Goal: Information Seeking & Learning: Learn about a topic

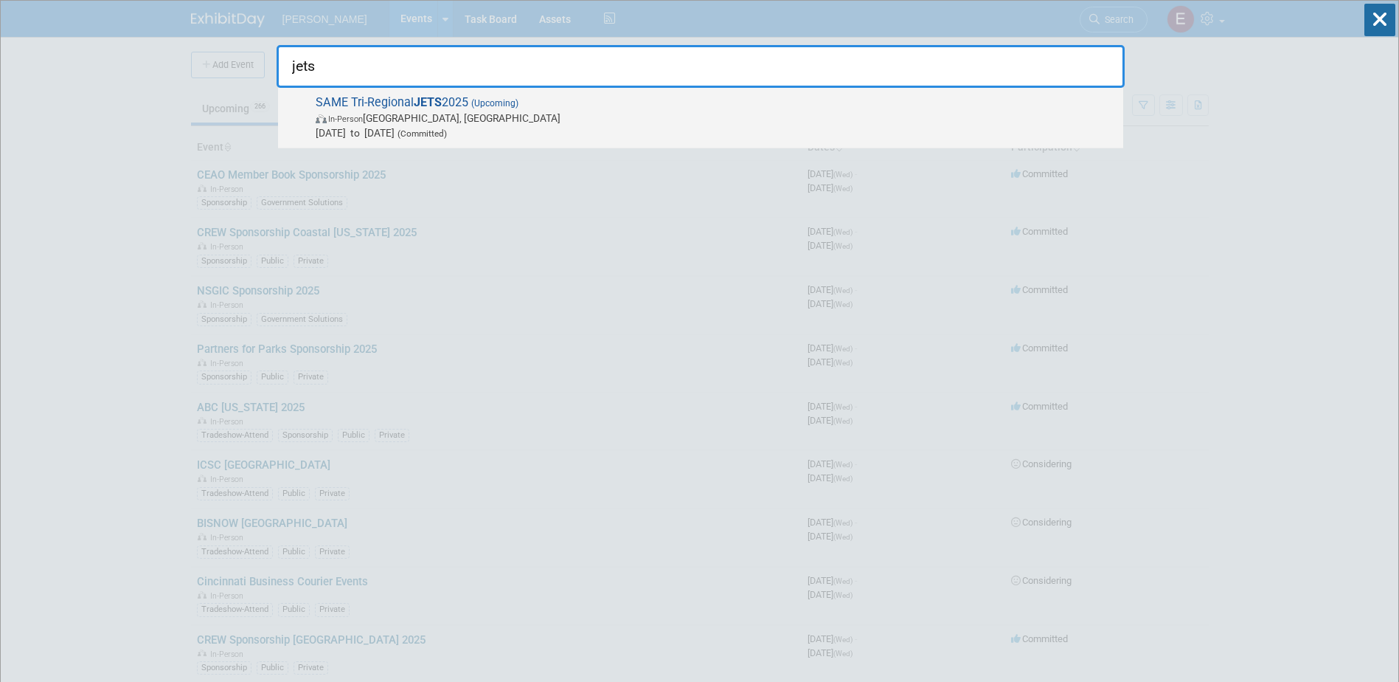
type input "jets"
click at [375, 112] on span "In-Person [GEOGRAPHIC_DATA], [GEOGRAPHIC_DATA]" at bounding box center [716, 118] width 800 height 15
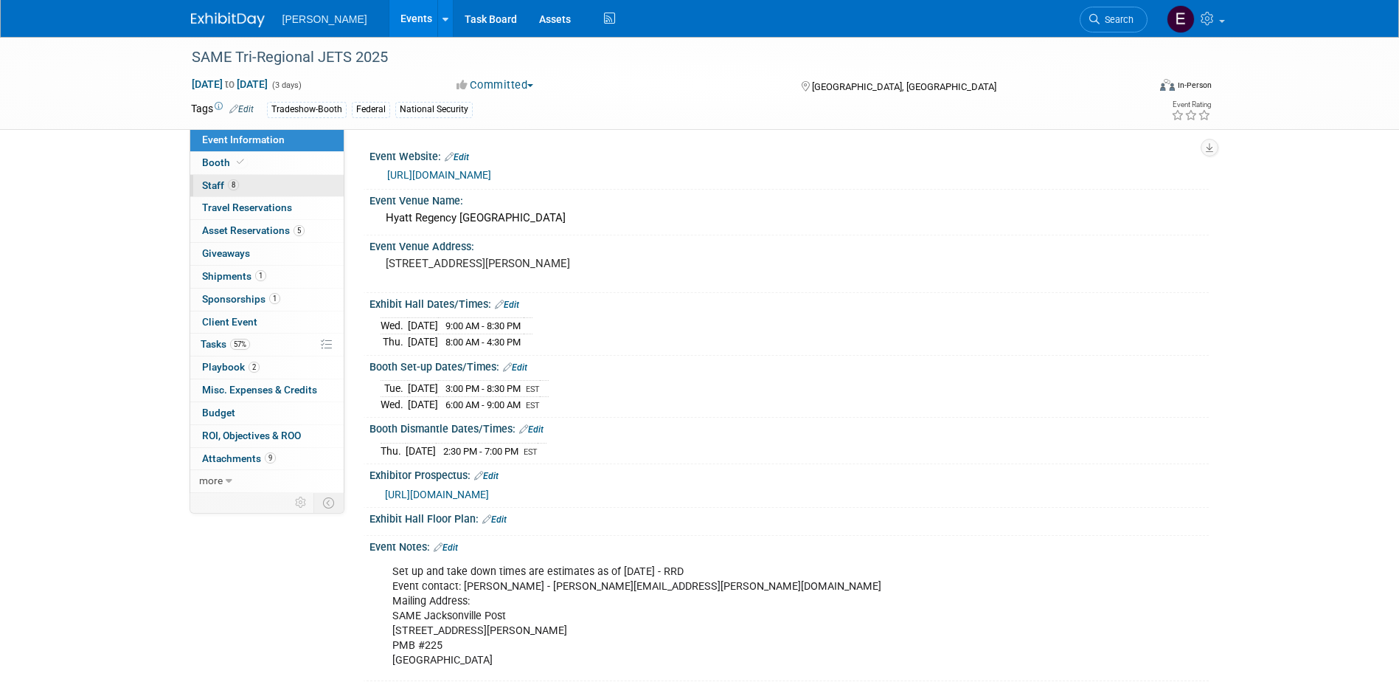
click at [229, 186] on span "8" at bounding box center [233, 184] width 11 height 11
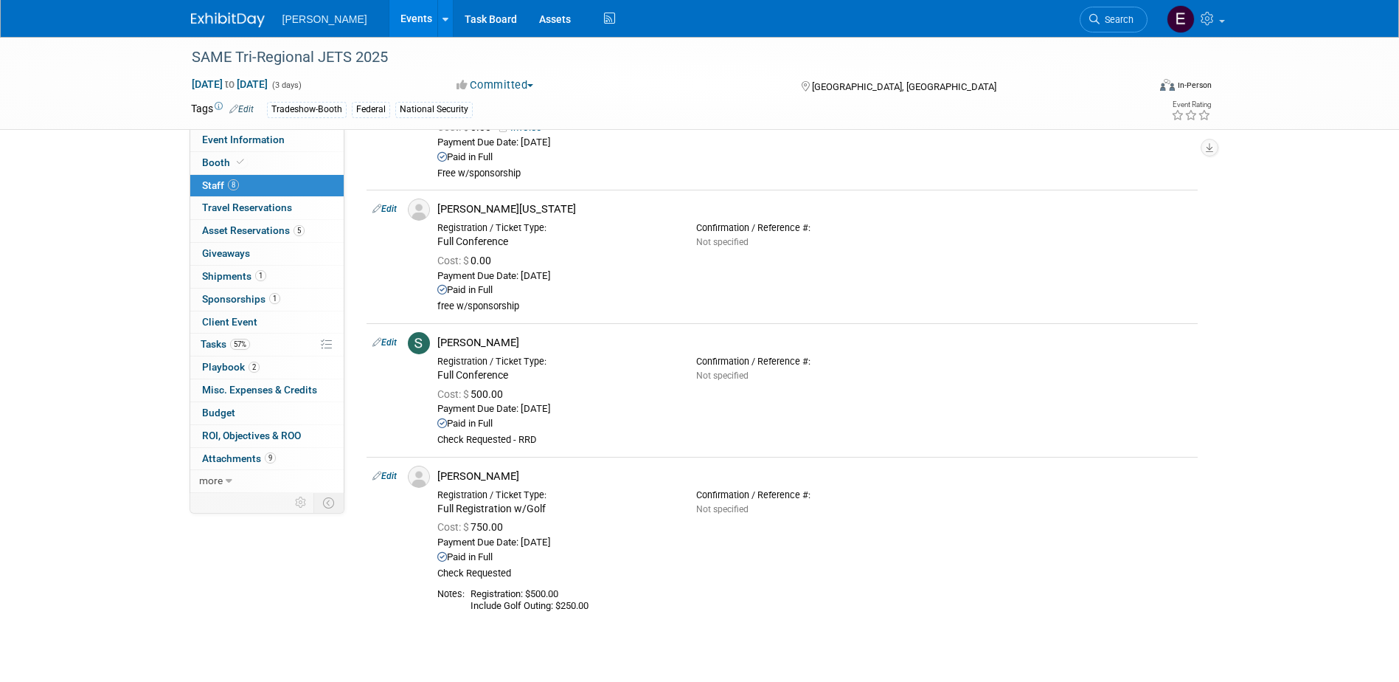
scroll to position [954, 0]
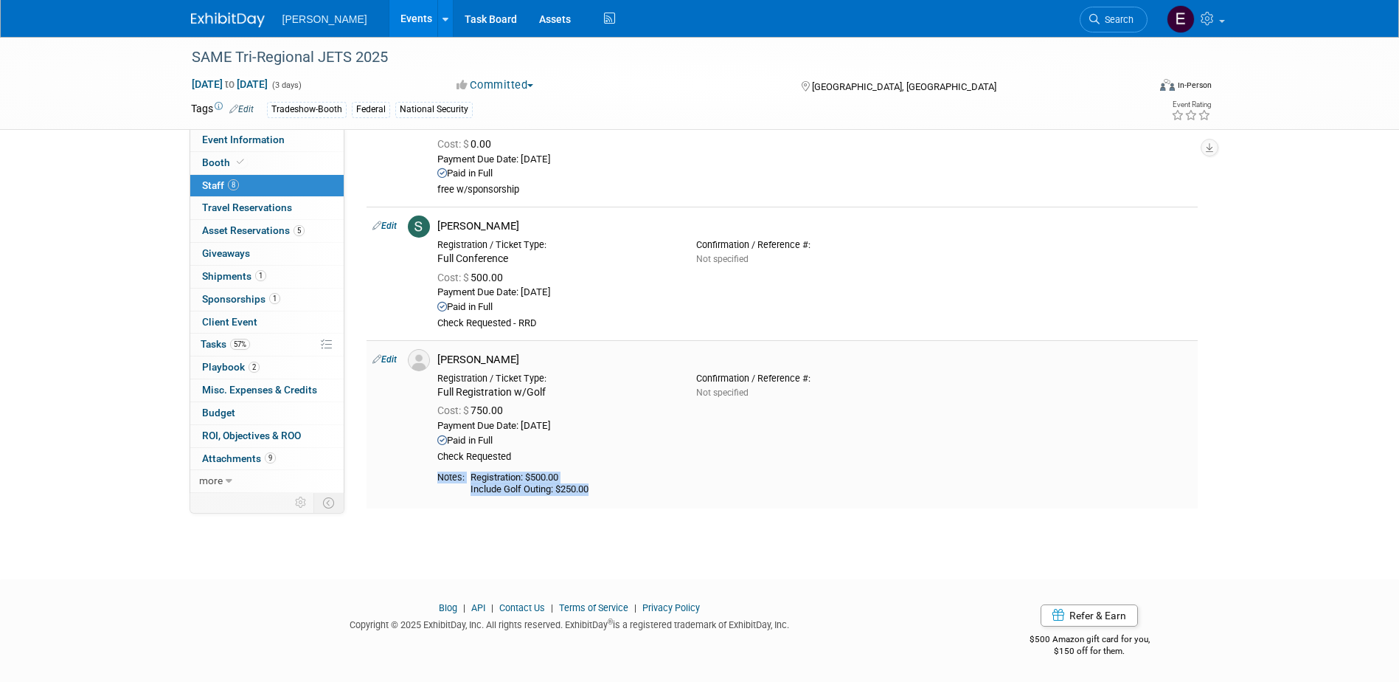
drag, startPoint x: 600, startPoint y: 490, endPoint x: 437, endPoint y: 487, distance: 163.0
click at [437, 487] on td "Shawn Moore Registration / Ticket Type: Full Registration w/Golf" at bounding box center [814, 424] width 766 height 168
click at [276, 141] on span "Event Information" at bounding box center [243, 140] width 83 height 12
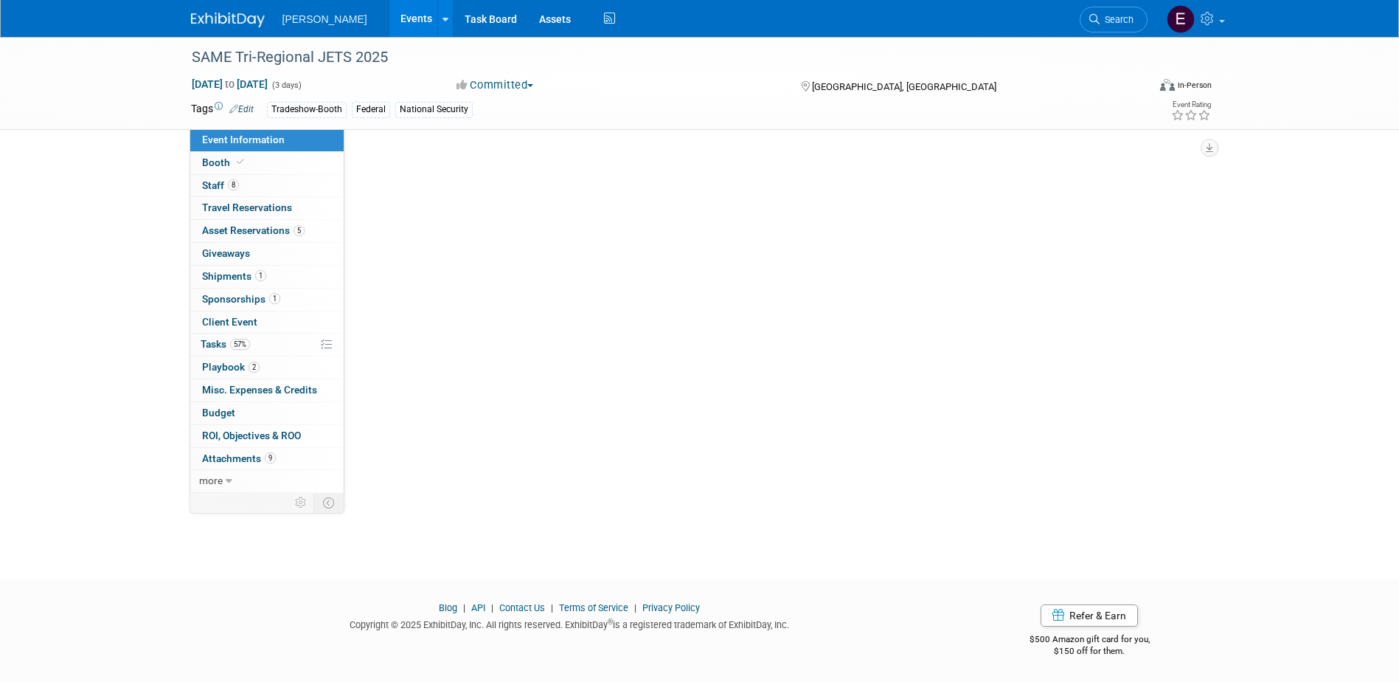
scroll to position [0, 0]
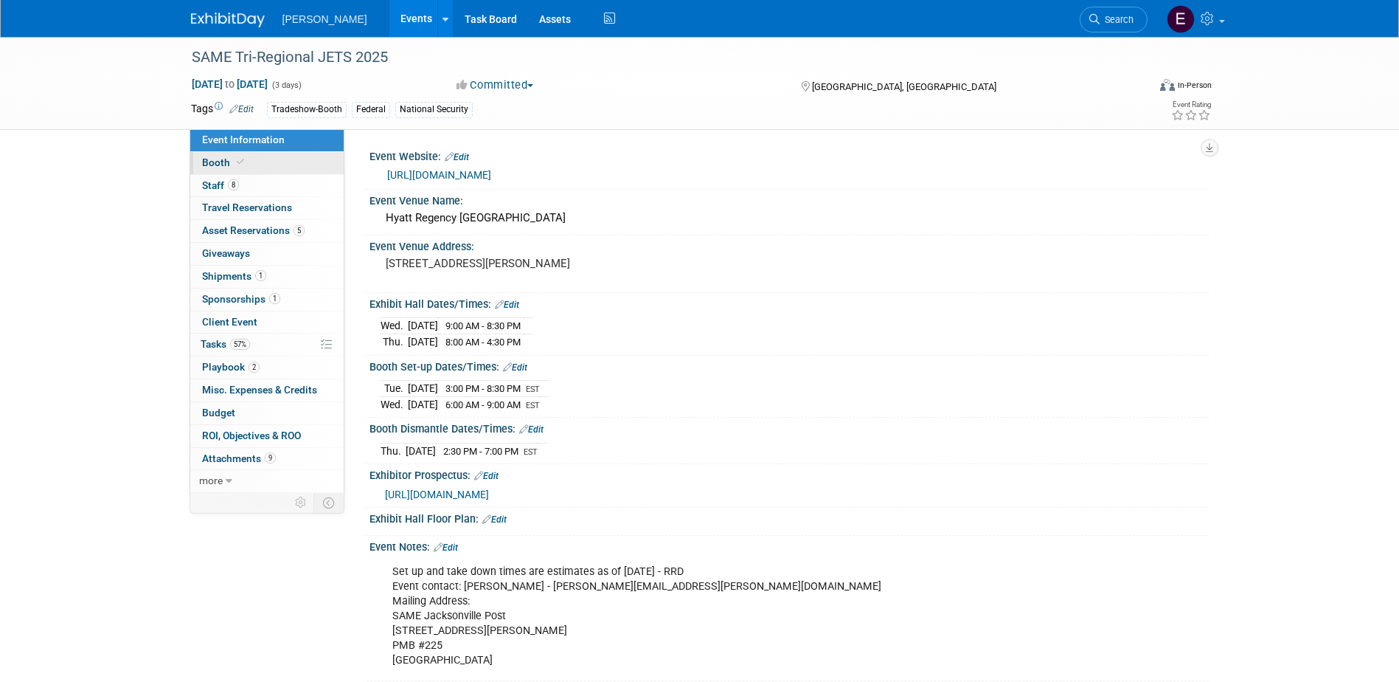
click at [277, 170] on link "Booth" at bounding box center [266, 163] width 153 height 22
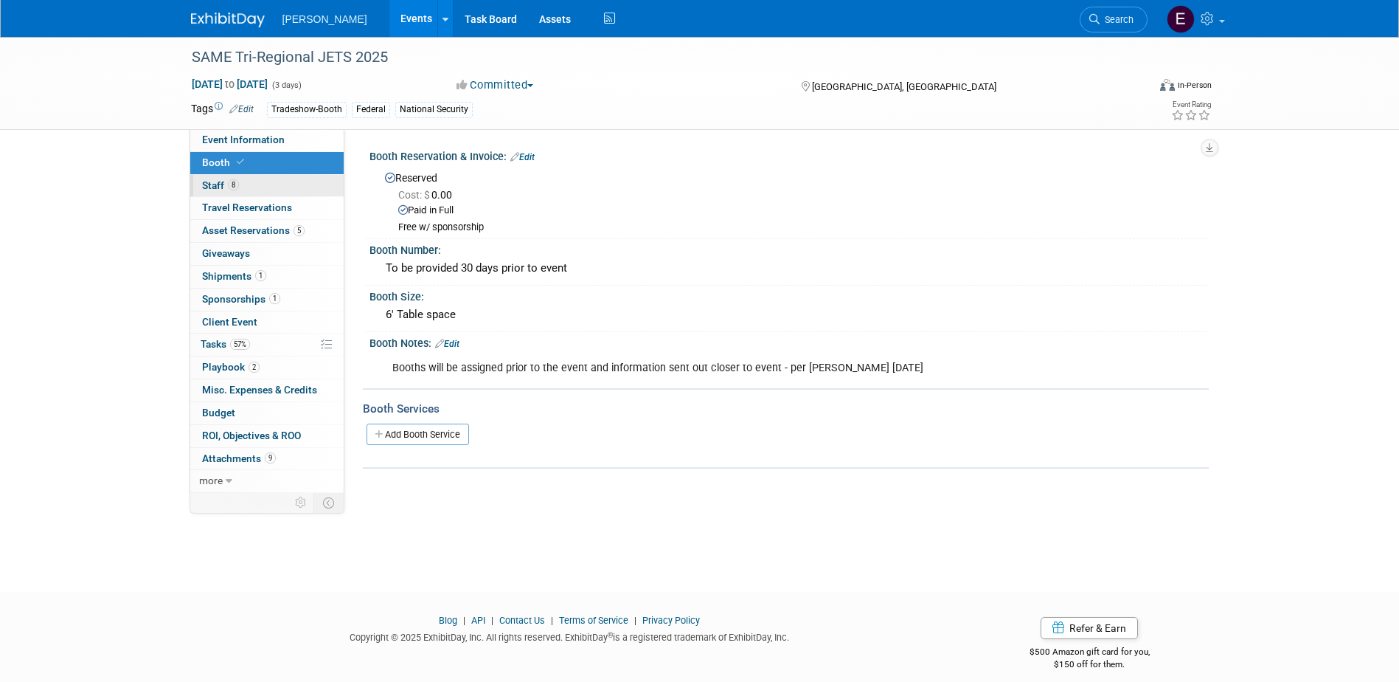
click at [274, 181] on link "8 Staff 8" at bounding box center [266, 186] width 153 height 22
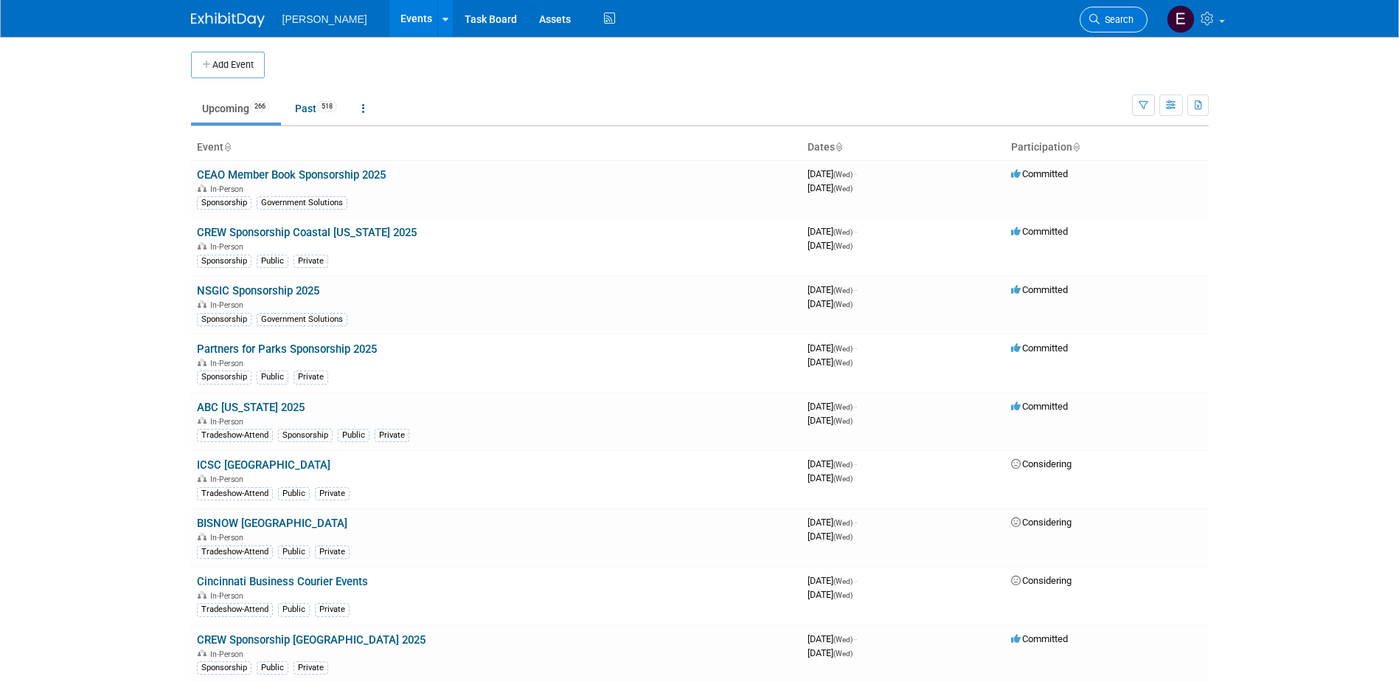
click at [1132, 16] on span "Search" at bounding box center [1117, 19] width 34 height 11
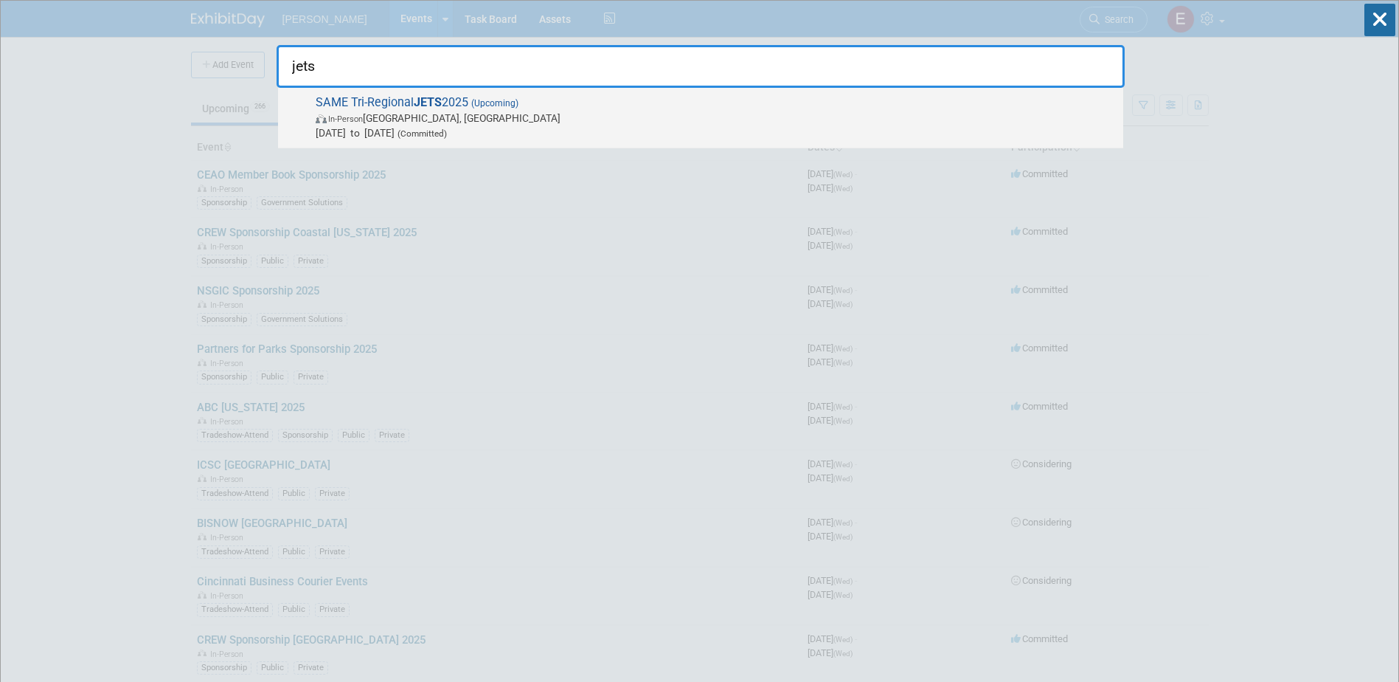
type input "jets"
click at [443, 115] on span "In-Person [GEOGRAPHIC_DATA], [GEOGRAPHIC_DATA]" at bounding box center [716, 118] width 800 height 15
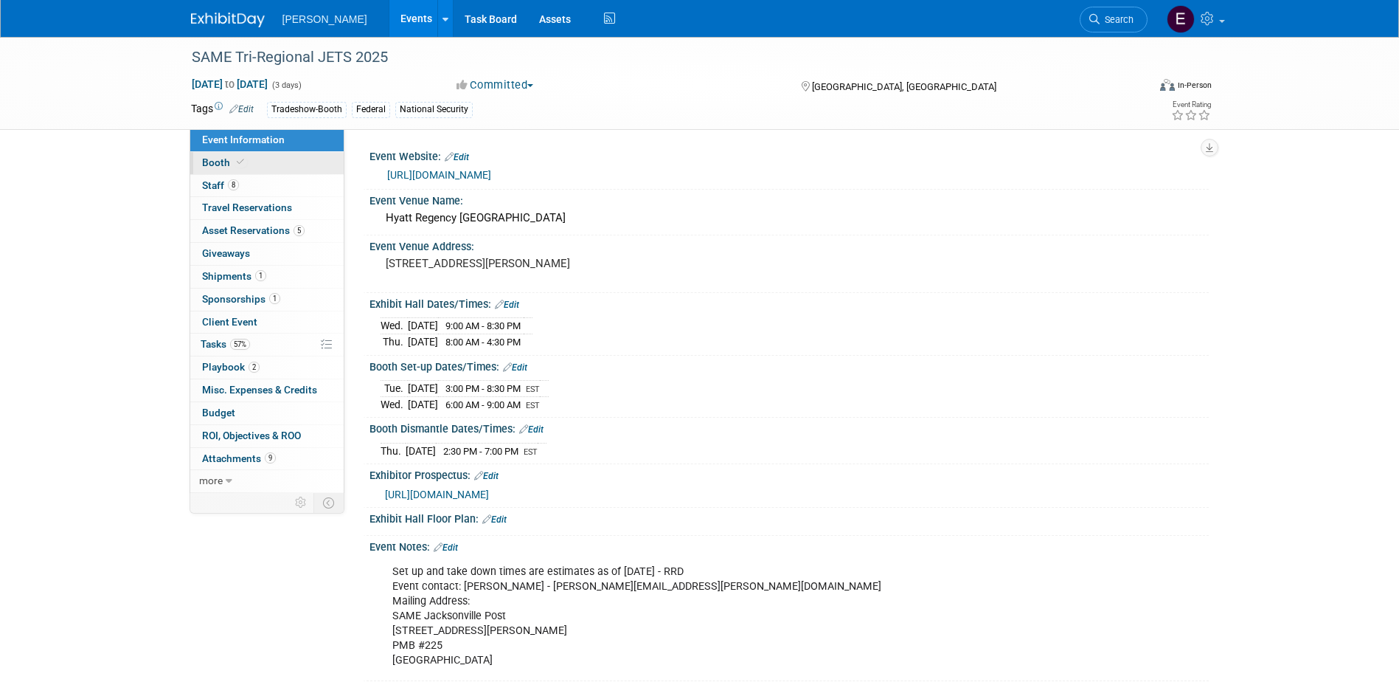
click at [270, 173] on link "Booth" at bounding box center [266, 163] width 153 height 22
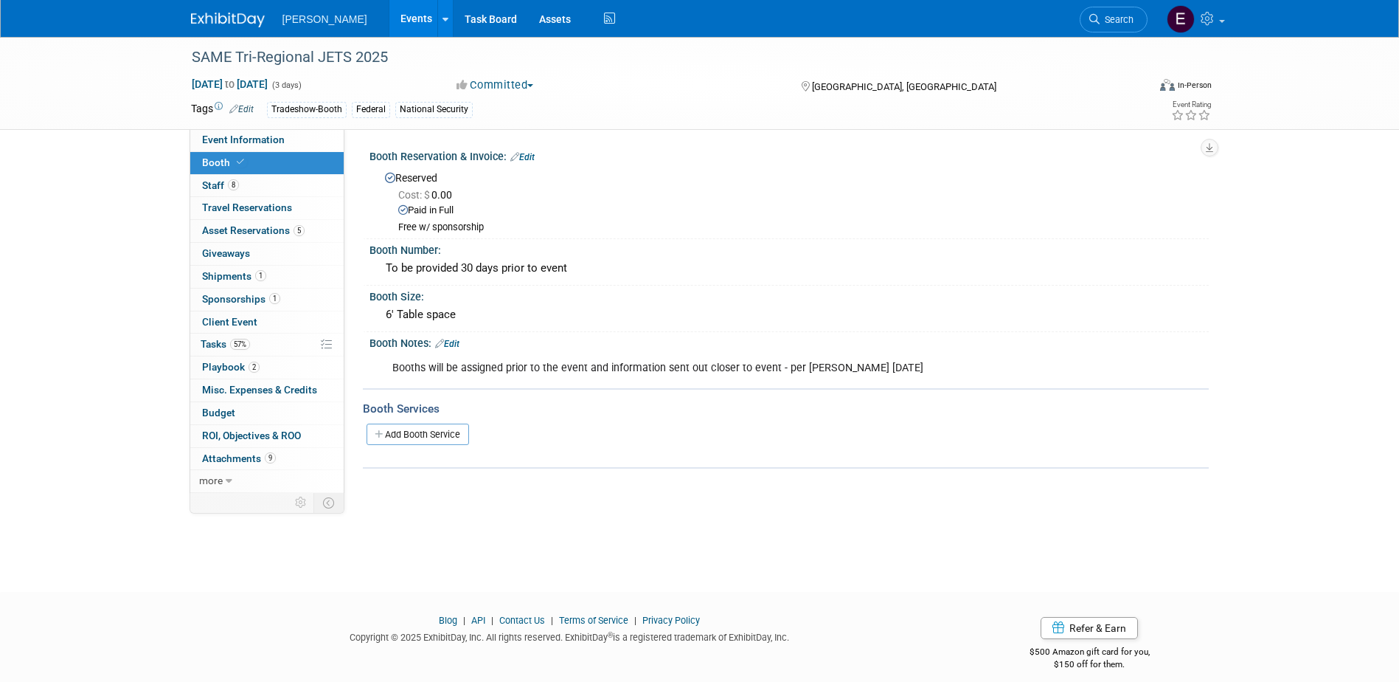
click at [293, 130] on div "SAME Tri-Regional JETS 2025 Oct 21, 2025 to Oct 23, 2025 (3 days) Oct 21, 2025 …" at bounding box center [699, 83] width 1399 height 93
click at [321, 144] on link "Event Information" at bounding box center [266, 140] width 153 height 22
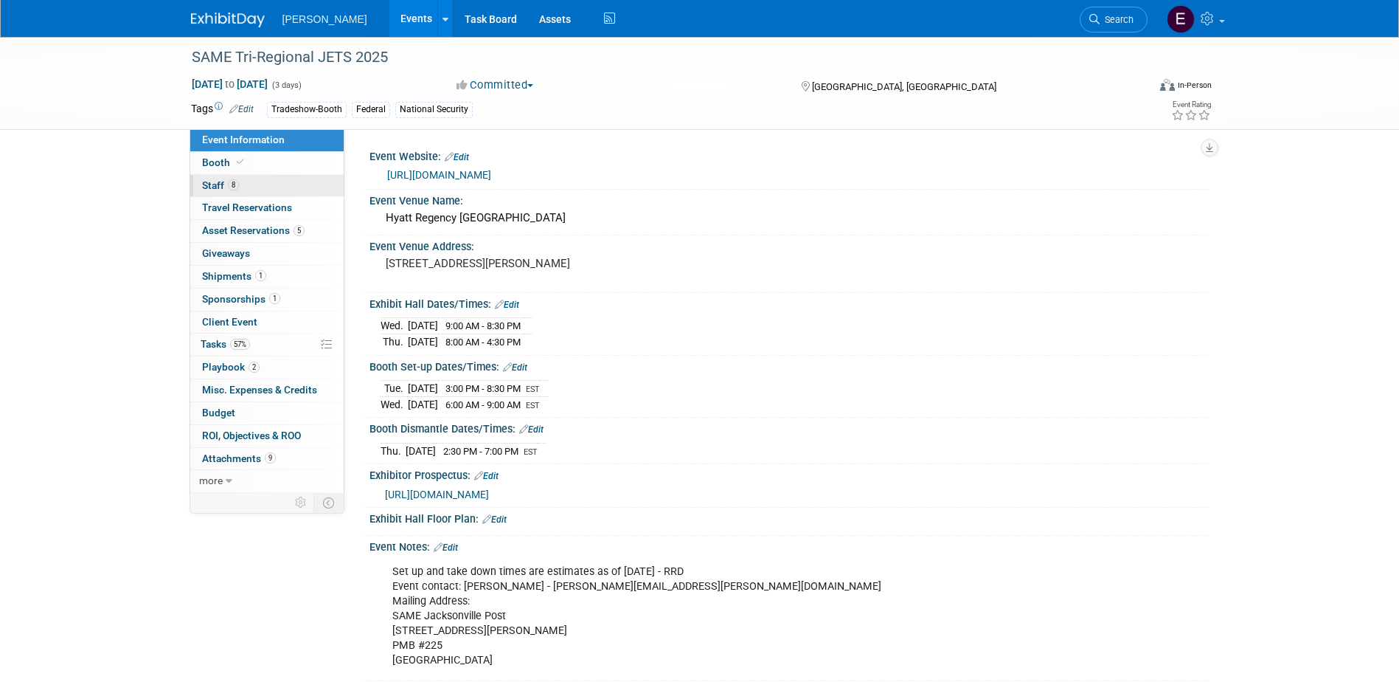
click at [255, 177] on link "8 Staff 8" at bounding box center [266, 186] width 153 height 22
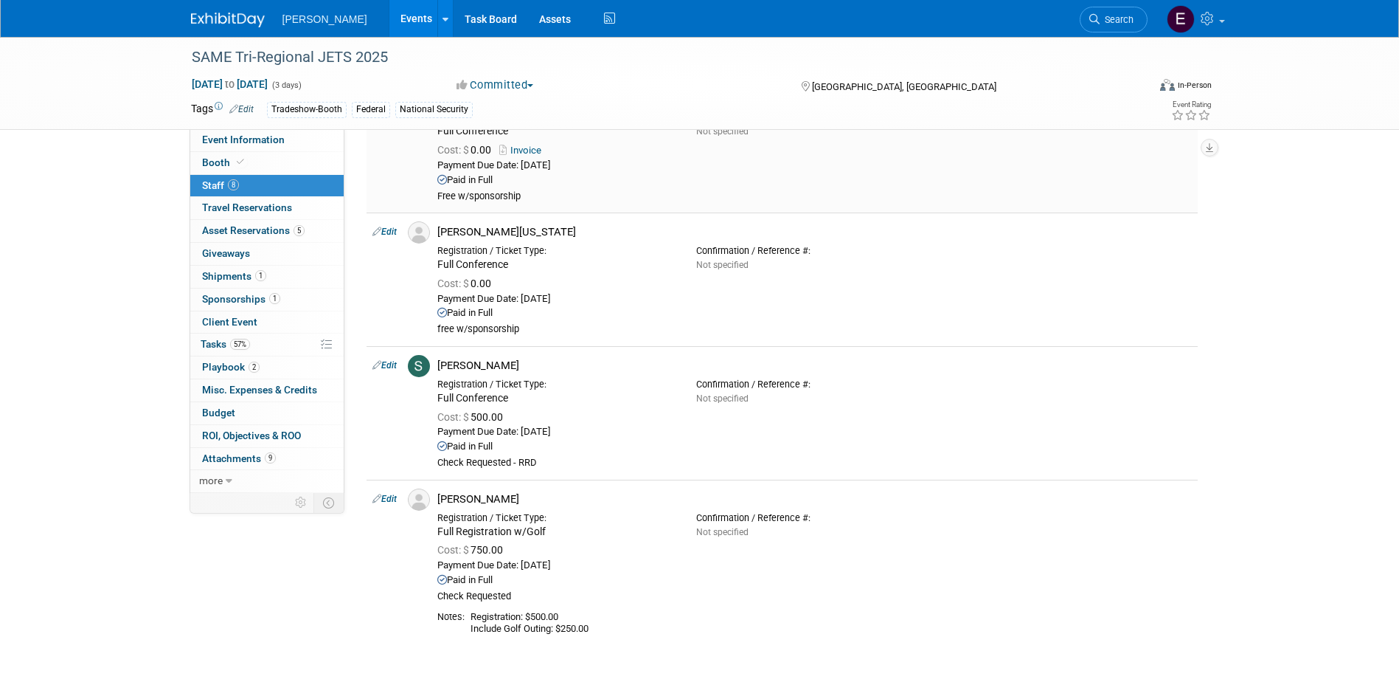
scroll to position [885, 0]
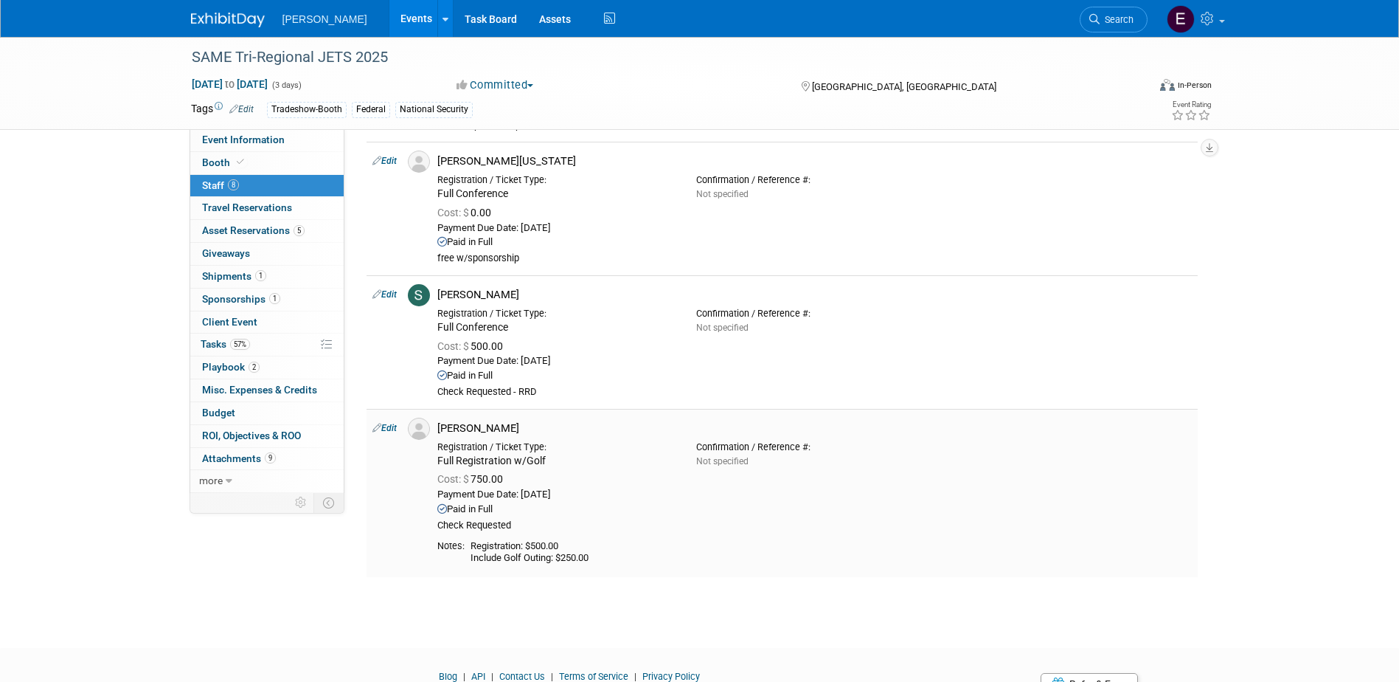
click at [388, 429] on link "Edit" at bounding box center [384, 428] width 24 height 10
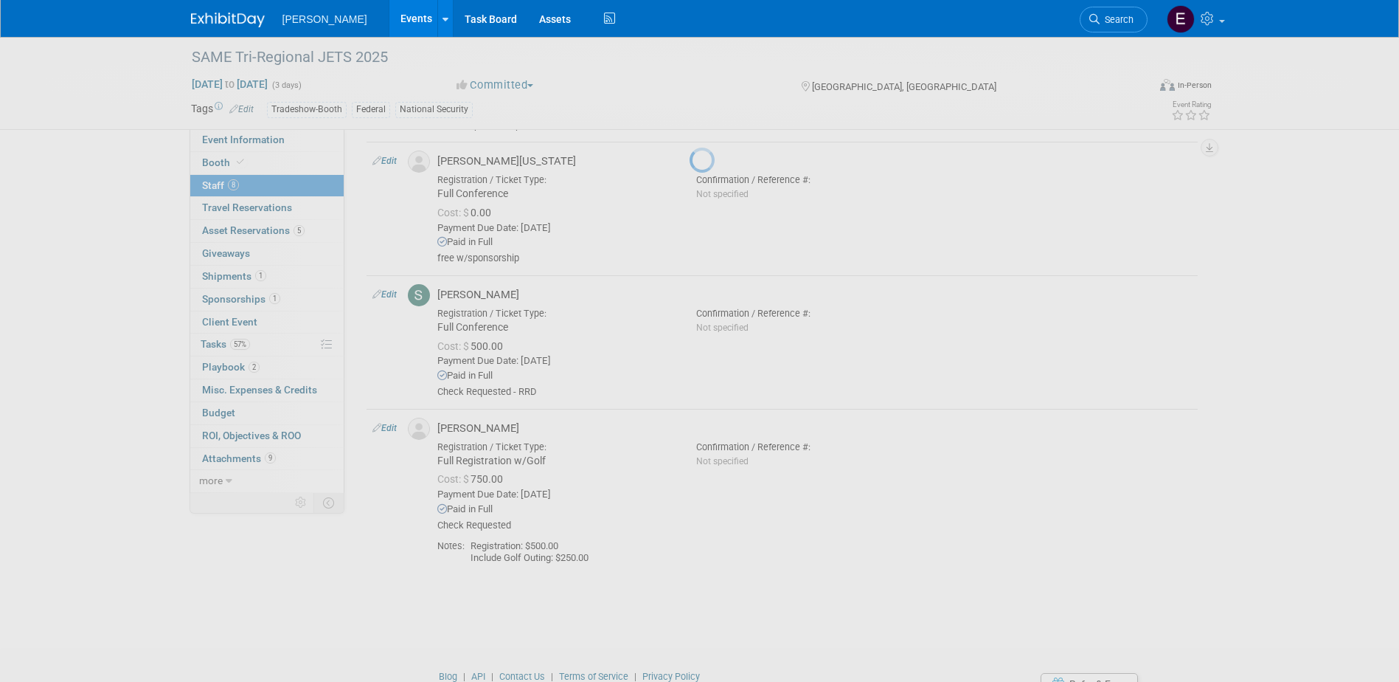
select select "f3fcef65-40d5-4404-844b-2751b273a07f"
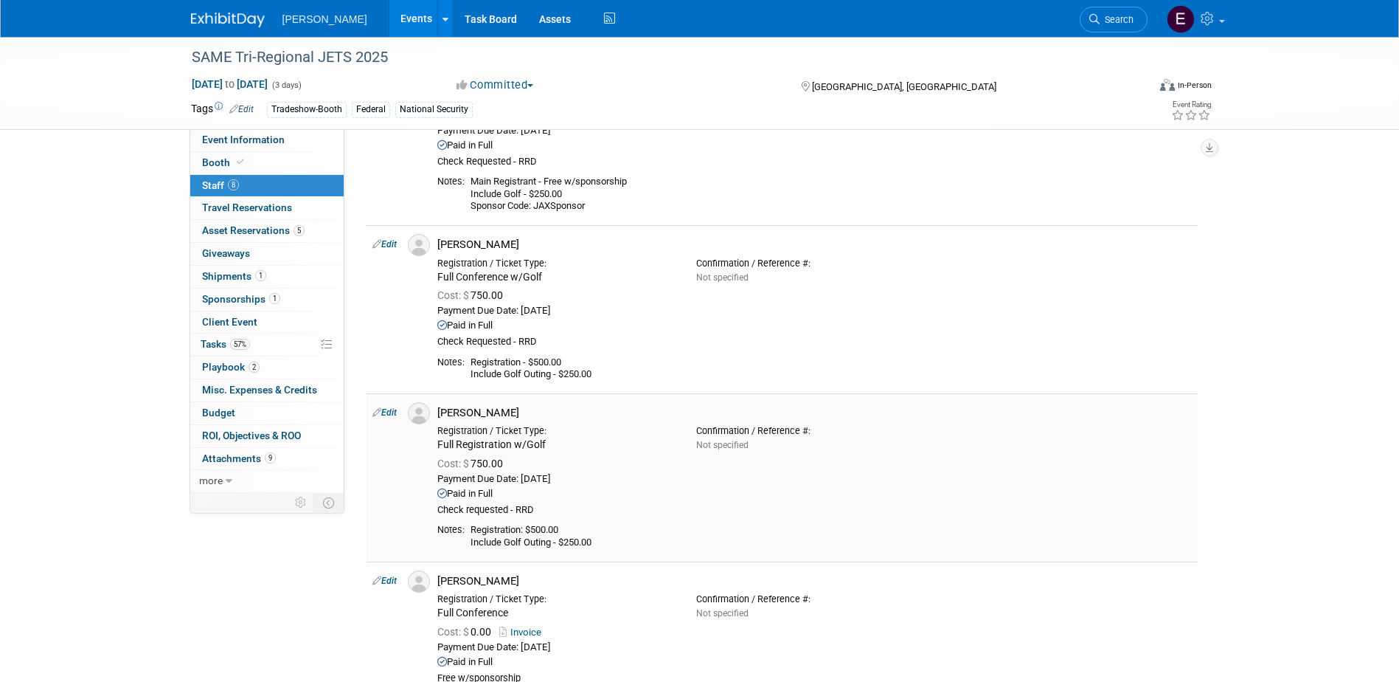
scroll to position [369, 0]
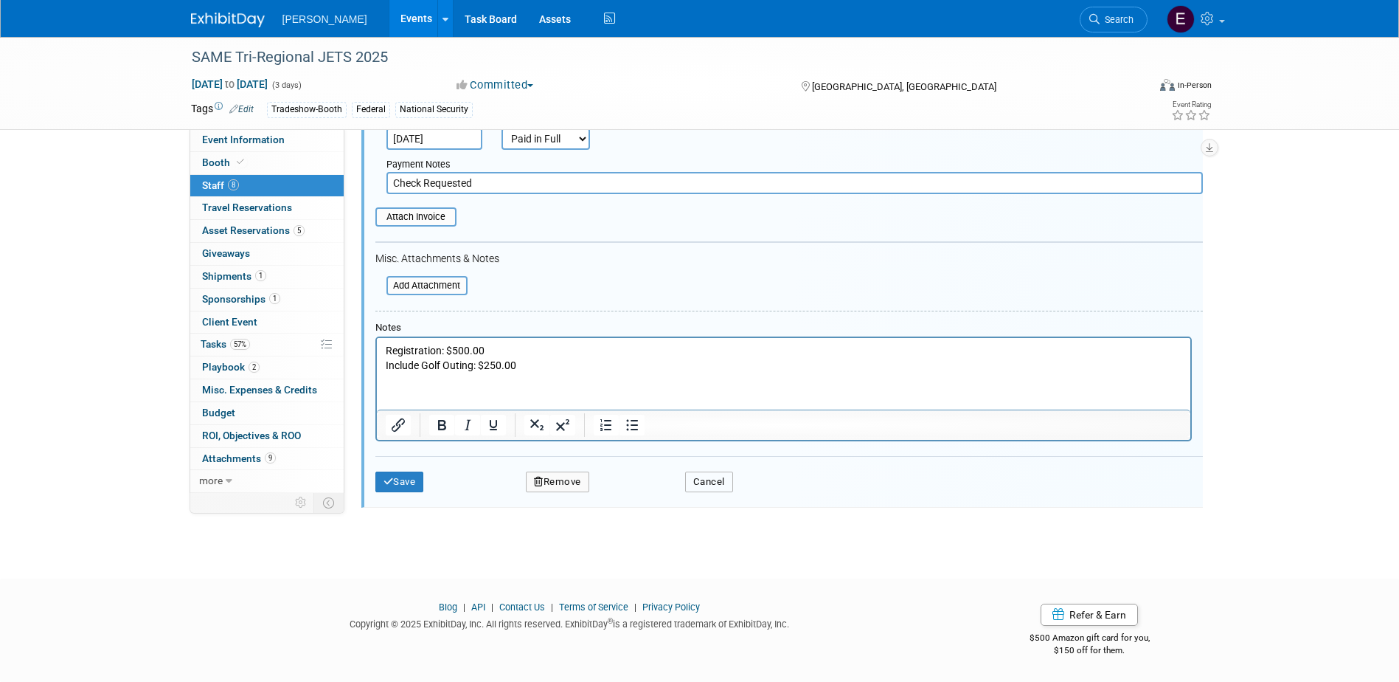
click at [712, 474] on button "Cancel" at bounding box center [709, 481] width 48 height 21
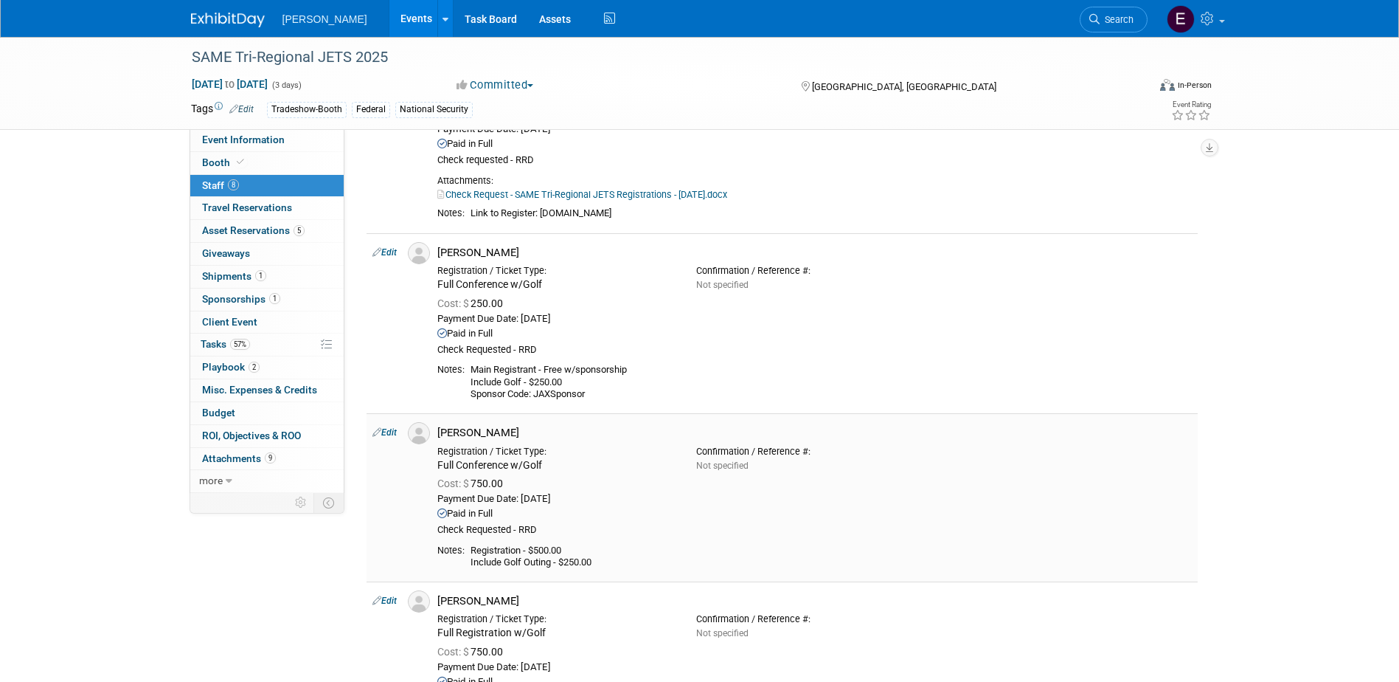
scroll to position [0, 0]
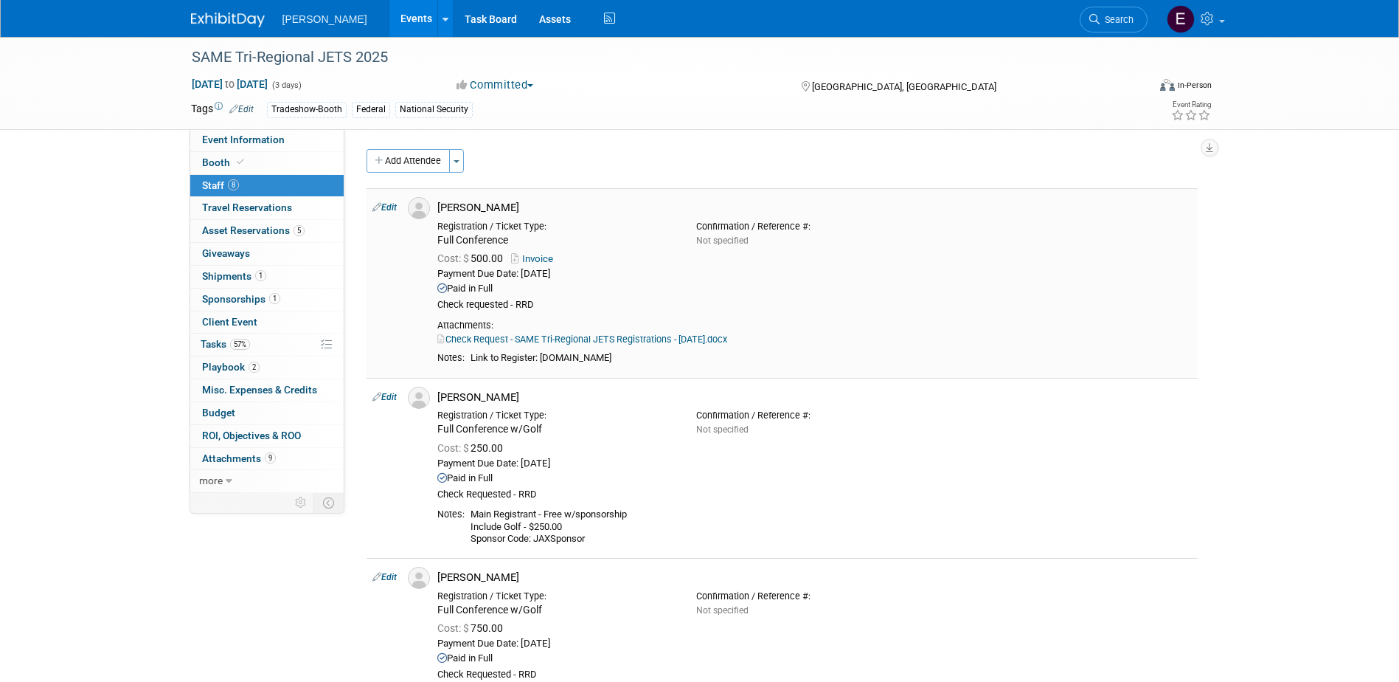
click at [538, 254] on link "Invoice" at bounding box center [535, 258] width 48 height 11
click at [256, 136] on span "Event Information" at bounding box center [243, 140] width 83 height 12
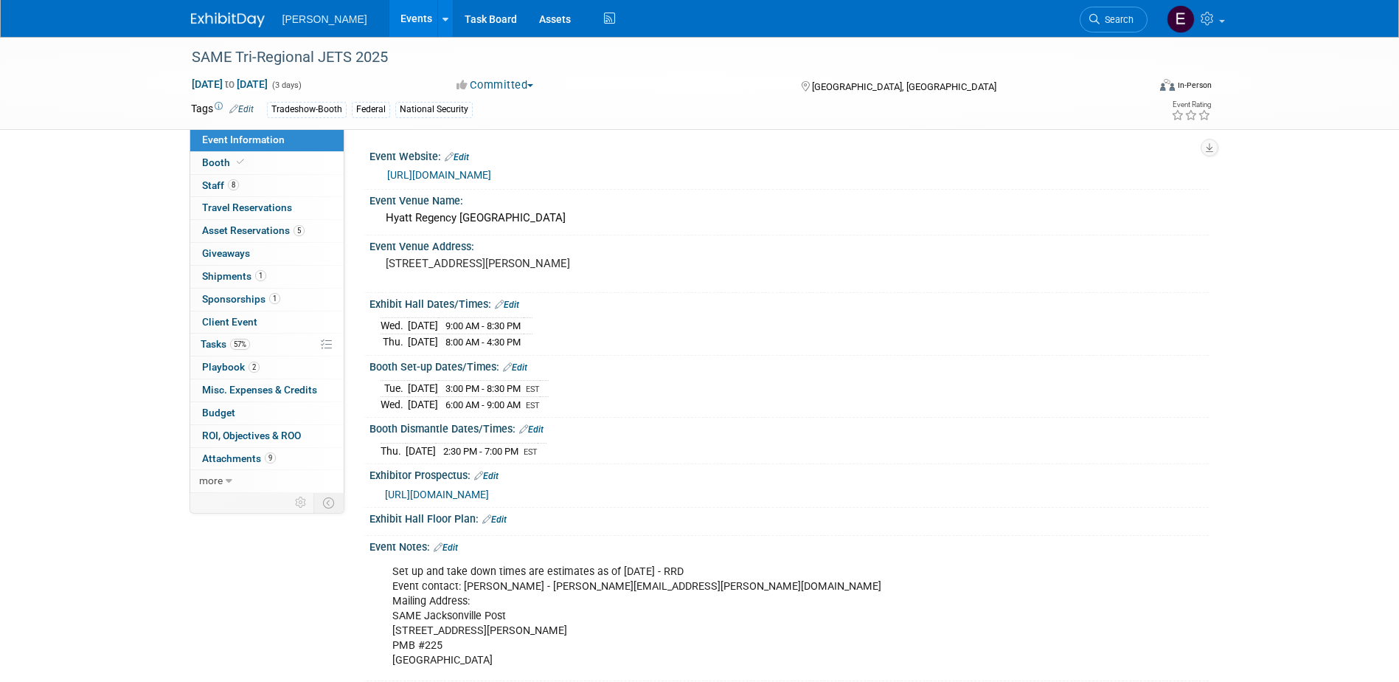
click at [448, 172] on link "https://samejax.org/meetinginfo.php?id=215&ts=1748026673" at bounding box center [439, 175] width 104 height 12
click at [269, 188] on link "8 Staff 8" at bounding box center [266, 186] width 153 height 22
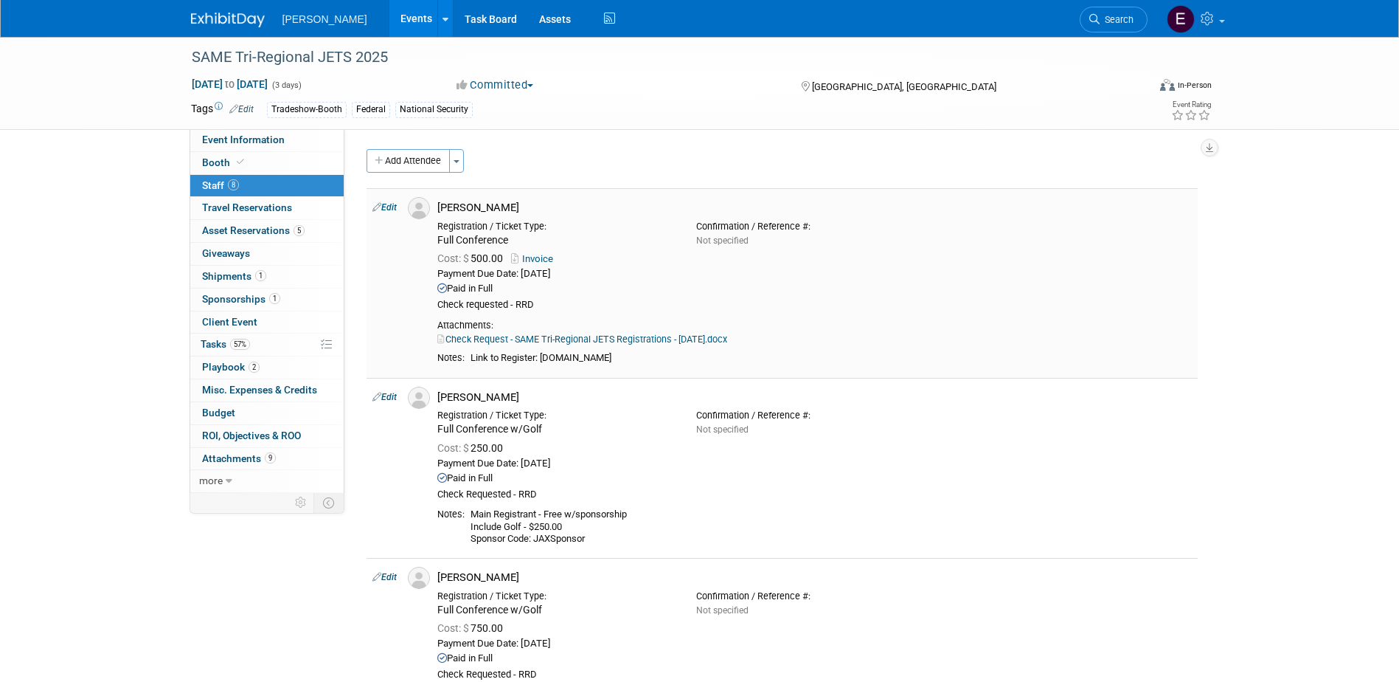
drag, startPoint x: 1148, startPoint y: 280, endPoint x: 935, endPoint y: 282, distance: 213.2
click at [1148, 280] on div "Payment Due Date: Jun 25, 2025" at bounding box center [814, 274] width 755 height 13
click at [320, 139] on link "Event Information" at bounding box center [266, 140] width 153 height 22
